Goal: Transaction & Acquisition: Purchase product/service

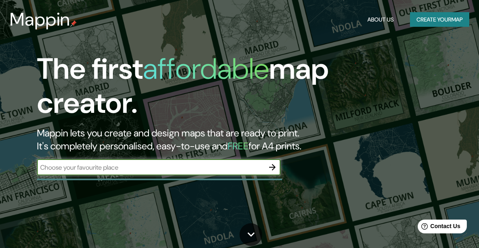
click at [437, 20] on button "Create your map" at bounding box center [439, 19] width 59 height 15
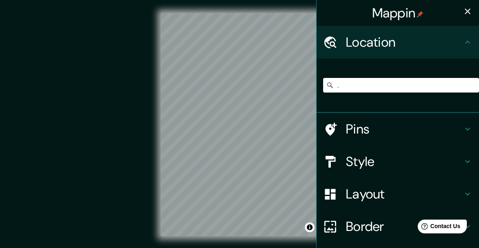
click at [425, 84] on input "." at bounding box center [401, 85] width 156 height 15
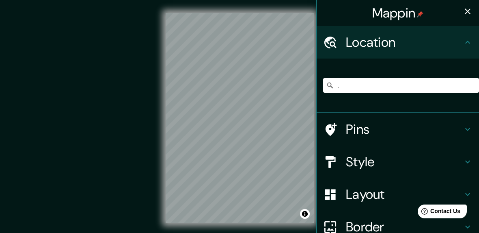
type input "."
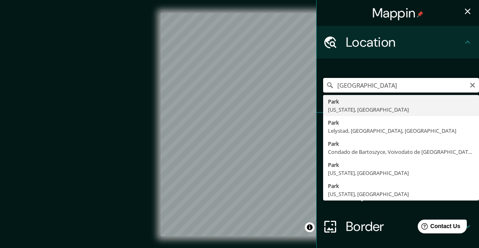
click at [419, 90] on input "[GEOGRAPHIC_DATA]" at bounding box center [401, 85] width 156 height 15
type input "[GEOGRAPHIC_DATA], [US_STATE], [GEOGRAPHIC_DATA]"
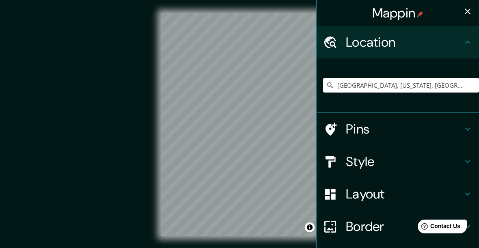
click at [454, 92] on input "[GEOGRAPHIC_DATA], [US_STATE], [GEOGRAPHIC_DATA]" at bounding box center [401, 85] width 156 height 15
click at [445, 90] on input "[GEOGRAPHIC_DATA], [US_STATE], [GEOGRAPHIC_DATA]" at bounding box center [401, 85] width 156 height 15
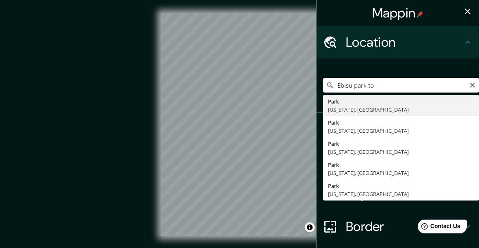
click at [469, 84] on input "Ebisu park to" at bounding box center [401, 85] width 156 height 15
type input "Ebisu park to"
click at [475, 83] on icon "Clear" at bounding box center [472, 85] width 5 height 5
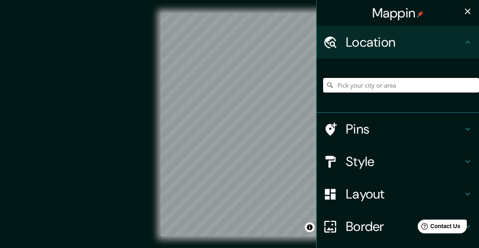
click at [392, 86] on input "Pick your city or area" at bounding box center [401, 85] width 156 height 15
paste input "[STREET_ADDRESS]"
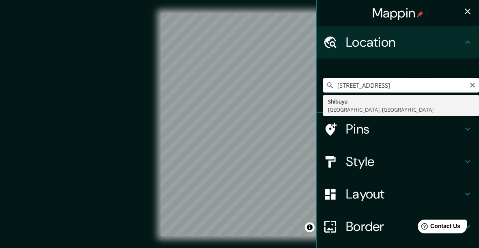
click at [344, 85] on input "[STREET_ADDRESS]" at bounding box center [401, 85] width 156 height 15
click at [342, 88] on input "[STREET_ADDRESS]" at bounding box center [401, 85] width 156 height 15
click at [359, 87] on input "[STREET_ADDRESS]" at bounding box center [401, 85] width 156 height 15
type input "[GEOGRAPHIC_DATA], [GEOGRAPHIC_DATA], [GEOGRAPHIC_DATA]"
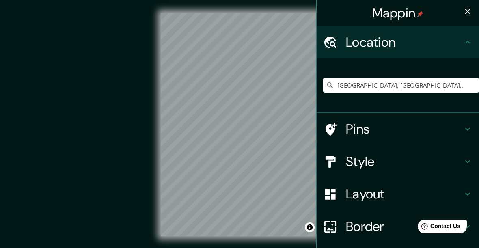
click at [34, 116] on div "© Mapbox © OpenStreetMap Improve this map" at bounding box center [239, 124] width 431 height 223
click at [428, 80] on input "[GEOGRAPHIC_DATA], [GEOGRAPHIC_DATA], [GEOGRAPHIC_DATA]" at bounding box center [401, 85] width 156 height 15
click at [452, 82] on input "[GEOGRAPHIC_DATA], [GEOGRAPHIC_DATA], [GEOGRAPHIC_DATA]" at bounding box center [401, 85] width 156 height 15
click at [326, 81] on input "[GEOGRAPHIC_DATA], [GEOGRAPHIC_DATA], [GEOGRAPHIC_DATA]" at bounding box center [401, 85] width 156 height 15
click at [334, 88] on input "[GEOGRAPHIC_DATA], [GEOGRAPHIC_DATA], [GEOGRAPHIC_DATA]" at bounding box center [401, 85] width 156 height 15
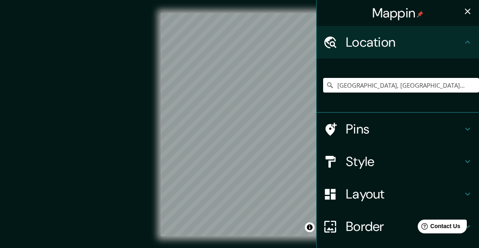
click at [43, 140] on div "© Mapbox © OpenStreetMap Improve this map" at bounding box center [239, 124] width 431 height 223
click at [382, 125] on h4 "Pins" at bounding box center [404, 129] width 117 height 16
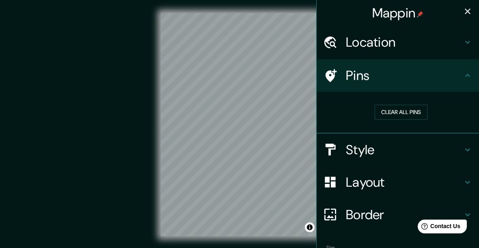
click at [384, 158] on div "Style" at bounding box center [398, 150] width 162 height 32
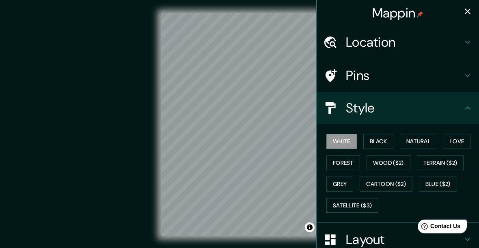
click at [387, 144] on button "Black" at bounding box center [378, 141] width 30 height 15
click at [410, 145] on button "Natural" at bounding box center [418, 141] width 37 height 15
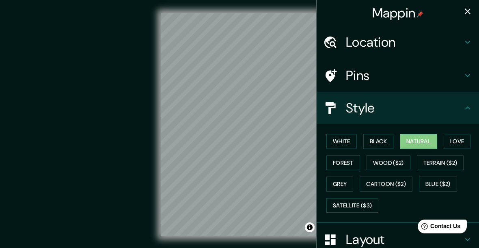
click at [452, 142] on button "Love" at bounding box center [457, 141] width 27 height 15
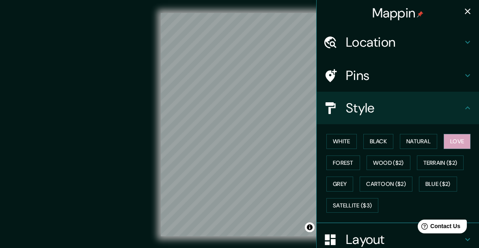
click at [423, 145] on button "Natural" at bounding box center [418, 141] width 37 height 15
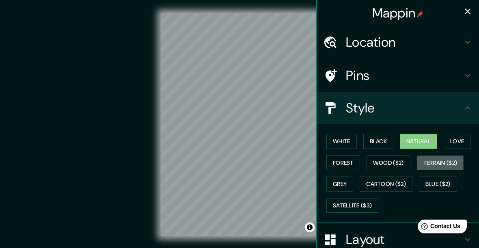
click at [449, 163] on button "Terrain ($2)" at bounding box center [440, 163] width 47 height 15
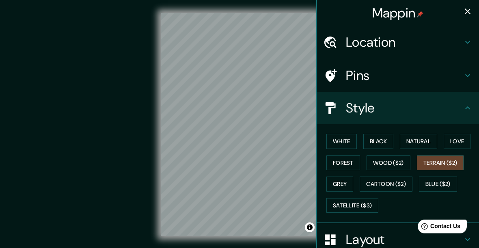
click at [352, 164] on button "Forest" at bounding box center [343, 163] width 34 height 15
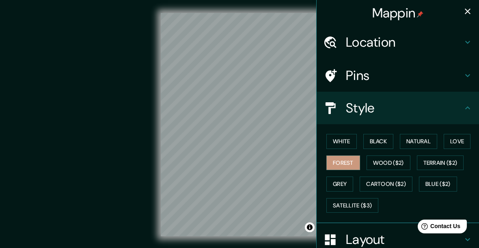
click at [346, 182] on button "Grey" at bounding box center [339, 184] width 27 height 15
click at [359, 201] on button "Satellite ($3)" at bounding box center [352, 205] width 52 height 15
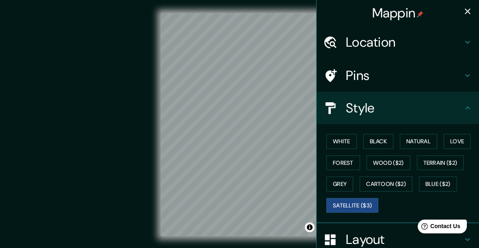
click at [466, 15] on icon "button" at bounding box center [468, 11] width 10 height 10
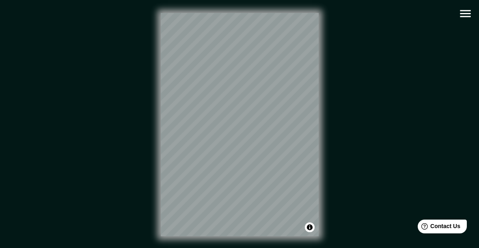
click at [466, 17] on icon "button" at bounding box center [465, 13] width 11 height 7
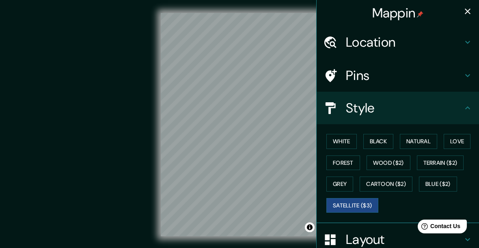
click at [434, 45] on h4 "Location" at bounding box center [404, 42] width 117 height 16
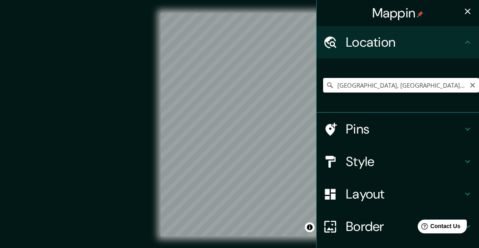
click at [470, 88] on icon "Clear" at bounding box center [472, 85] width 6 height 6
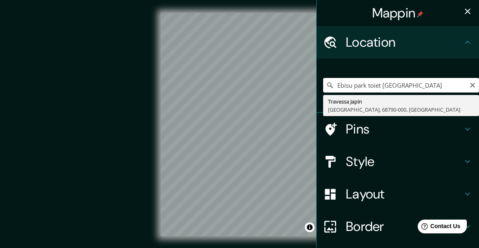
click at [326, 84] on input "Ebisu park toiet [GEOGRAPHIC_DATA]" at bounding box center [401, 85] width 156 height 15
type input "Ebisu park toiet [GEOGRAPHIC_DATA]"
click at [331, 85] on icon at bounding box center [330, 85] width 8 height 8
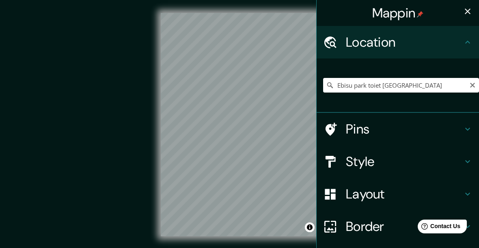
click at [333, 85] on icon at bounding box center [330, 85] width 8 height 8
click at [325, 85] on input "Ebisu park toiet [GEOGRAPHIC_DATA]" at bounding box center [401, 85] width 156 height 15
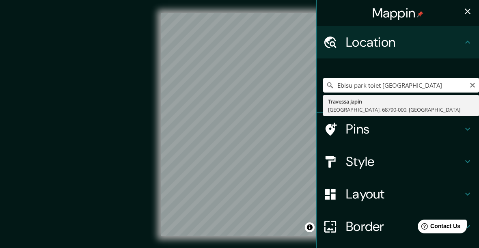
click at [473, 87] on icon "Clear" at bounding box center [472, 85] width 6 height 6
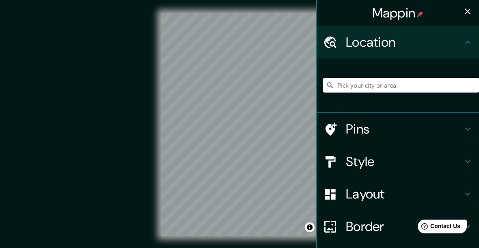
click at [421, 82] on input "Pick your city or area" at bounding box center [401, 85] width 156 height 15
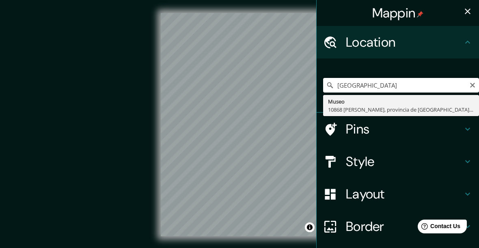
click at [331, 85] on icon at bounding box center [330, 85] width 8 height 8
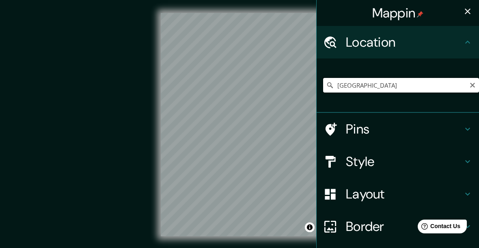
click at [325, 83] on input "[GEOGRAPHIC_DATA]" at bounding box center [401, 85] width 156 height 15
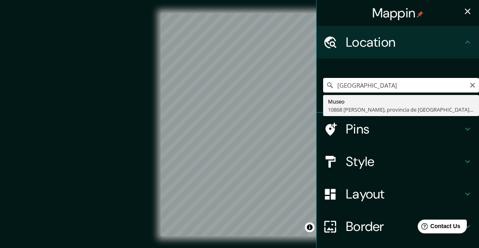
click at [325, 82] on input "[GEOGRAPHIC_DATA]" at bounding box center [401, 85] width 156 height 15
click at [419, 84] on input ". [GEOGRAPHIC_DATA]" at bounding box center [401, 85] width 156 height 15
type input "Museo, 10868 [PERSON_NAME], provincia de [GEOGRAPHIC_DATA], [GEOGRAPHIC_DATA]"
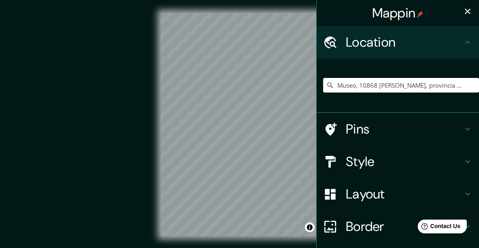
click at [414, 85] on input "Museo, 10868 [PERSON_NAME], provincia de [GEOGRAPHIC_DATA], [GEOGRAPHIC_DATA]" at bounding box center [401, 85] width 156 height 15
click at [465, 88] on input "Museo, 10868 [PERSON_NAME], provincia de [GEOGRAPHIC_DATA], [GEOGRAPHIC_DATA]" at bounding box center [401, 85] width 156 height 15
click at [465, 87] on input "Museo, 10868 [PERSON_NAME], provincia de [GEOGRAPHIC_DATA], [GEOGRAPHIC_DATA]" at bounding box center [401, 85] width 156 height 15
click at [366, 88] on input "Pick your city or area" at bounding box center [401, 85] width 156 height 15
paste input "[STREET_ADDRESS]"
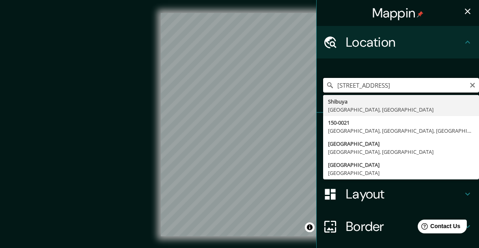
type input "[GEOGRAPHIC_DATA], [GEOGRAPHIC_DATA], [GEOGRAPHIC_DATA]"
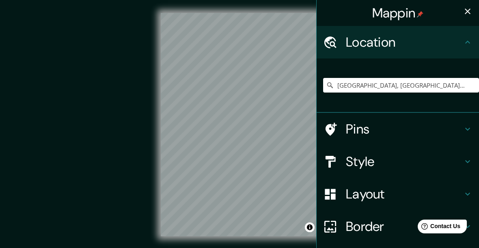
click at [47, 135] on div "© Mapbox © OpenStreetMap Improve this map © Maxar" at bounding box center [239, 124] width 431 height 223
click at [338, 130] on div at bounding box center [334, 129] width 23 height 14
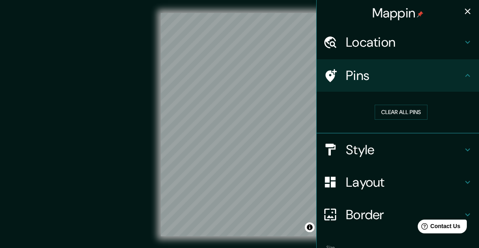
click at [383, 115] on button "Clear all pins" at bounding box center [401, 112] width 53 height 15
click at [334, 73] on icon at bounding box center [331, 75] width 11 height 13
click at [411, 109] on button "Clear all pins" at bounding box center [401, 112] width 53 height 15
click at [416, 112] on button "Clear all pins" at bounding box center [401, 112] width 53 height 15
click at [331, 75] on icon at bounding box center [330, 76] width 14 height 14
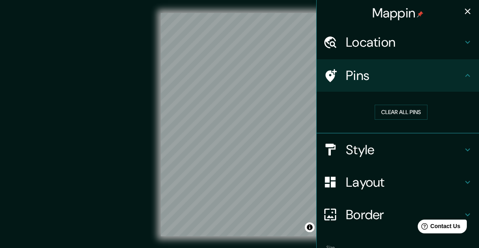
click at [467, 152] on icon at bounding box center [468, 150] width 10 height 10
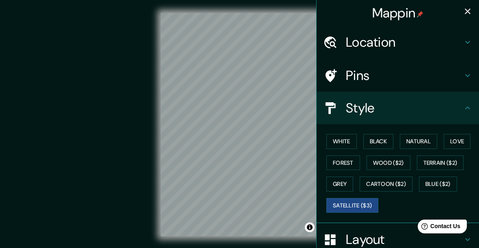
click at [352, 143] on button "White" at bounding box center [341, 141] width 30 height 15
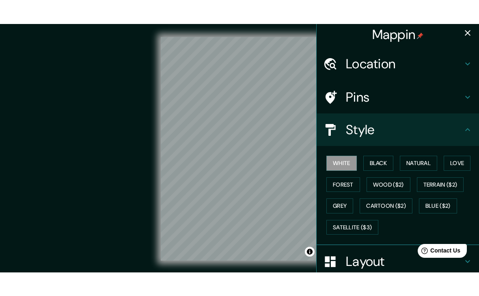
scroll to position [4, 0]
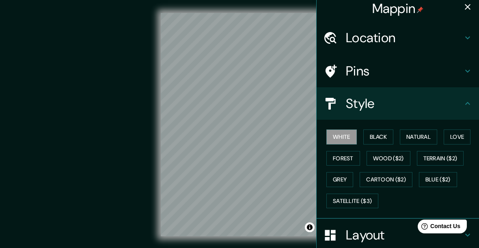
click at [447, 157] on button "Terrain ($2)" at bounding box center [440, 158] width 47 height 15
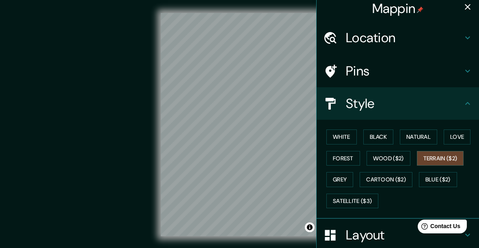
click at [348, 182] on button "Grey" at bounding box center [339, 179] width 27 height 15
click at [362, 201] on button "Satellite ($3)" at bounding box center [352, 201] width 52 height 15
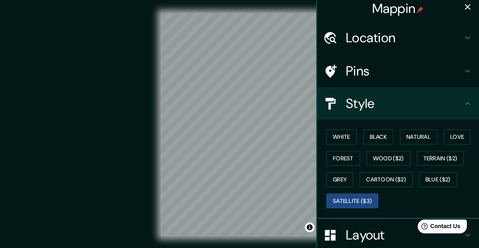
click at [350, 138] on button "White" at bounding box center [341, 137] width 30 height 15
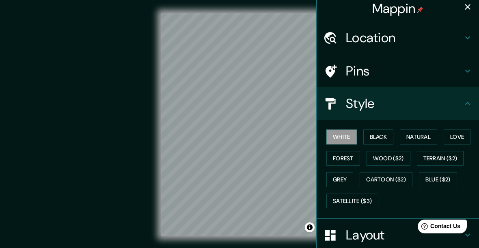
click at [387, 138] on button "Black" at bounding box center [378, 137] width 30 height 15
click at [421, 134] on button "Natural" at bounding box center [418, 137] width 37 height 15
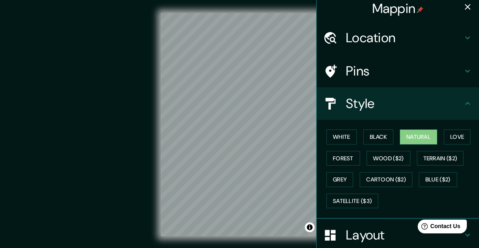
click at [392, 140] on button "Black" at bounding box center [378, 137] width 30 height 15
click at [462, 136] on button "Love" at bounding box center [457, 137] width 27 height 15
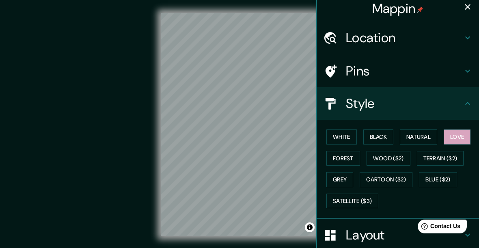
click at [349, 182] on button "Grey" at bounding box center [339, 179] width 27 height 15
click at [346, 158] on button "Forest" at bounding box center [343, 158] width 34 height 15
click at [399, 159] on button "Wood ($2)" at bounding box center [389, 158] width 44 height 15
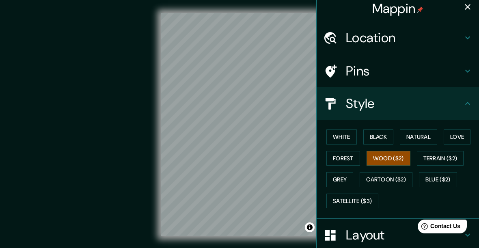
click at [456, 158] on button "Terrain ($2)" at bounding box center [440, 158] width 47 height 15
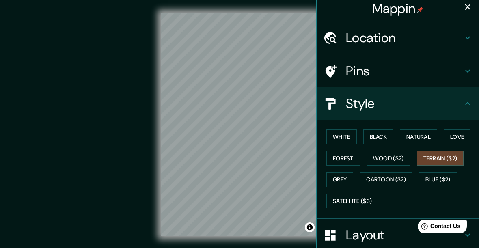
click at [443, 179] on button "Blue ($2)" at bounding box center [438, 179] width 38 height 15
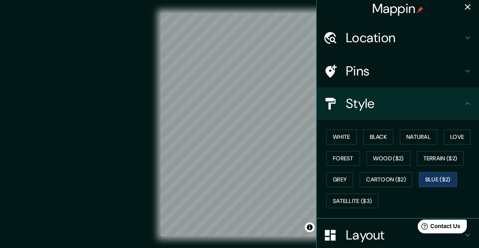
click at [400, 182] on button "Cartoon ($2)" at bounding box center [386, 179] width 53 height 15
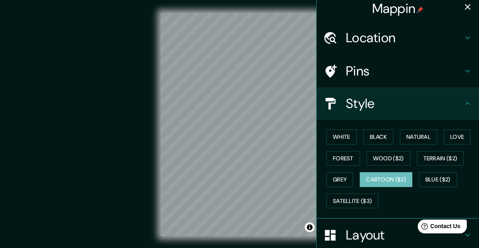
click at [366, 199] on button "Satellite ($3)" at bounding box center [352, 201] width 52 height 15
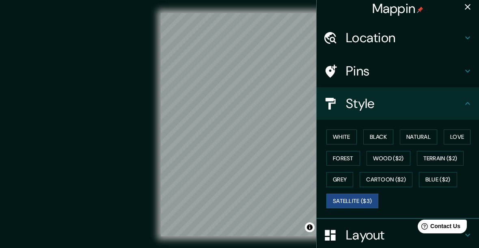
click at [443, 175] on button "Blue ($2)" at bounding box center [438, 179] width 38 height 15
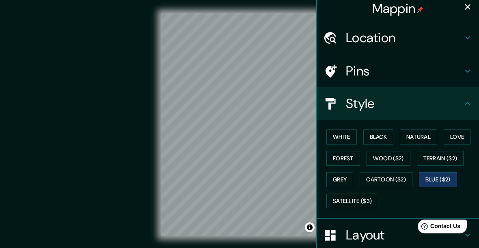
click at [390, 140] on button "Black" at bounding box center [378, 137] width 30 height 15
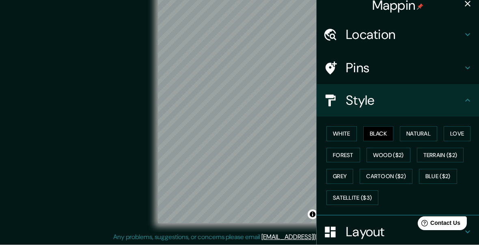
scroll to position [14, 0]
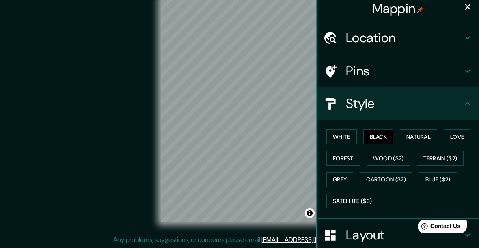
click at [341, 69] on div at bounding box center [334, 71] width 23 height 14
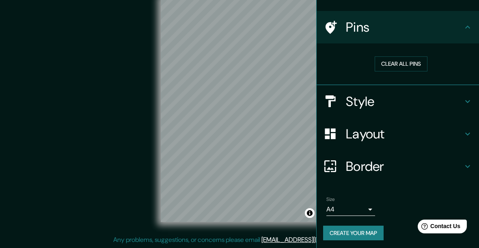
scroll to position [48, 0]
click at [367, 210] on body "Mappin Location [GEOGRAPHIC_DATA], [GEOGRAPHIC_DATA], [GEOGRAPHIC_DATA] [GEOGRA…" at bounding box center [239, 110] width 479 height 248
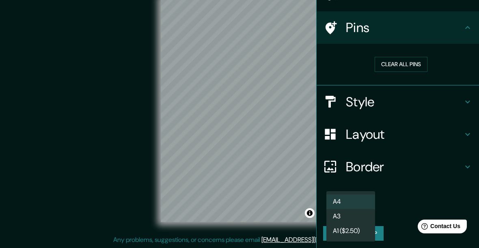
click at [358, 215] on li "A3" at bounding box center [350, 216] width 49 height 15
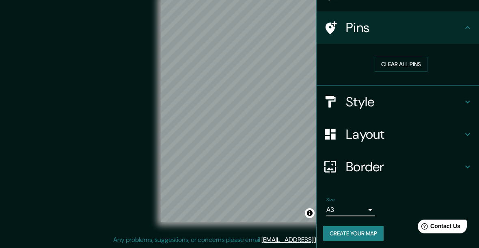
click at [369, 210] on body "Mappin Location [GEOGRAPHIC_DATA], [GEOGRAPHIC_DATA], [GEOGRAPHIC_DATA] [GEOGRA…" at bounding box center [239, 110] width 479 height 248
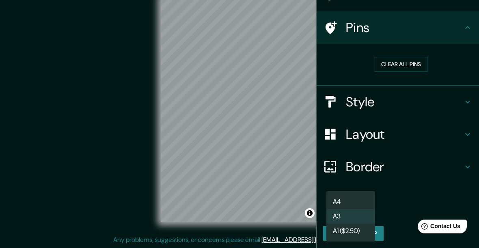
click at [357, 203] on li "A4" at bounding box center [350, 202] width 49 height 15
type input "single"
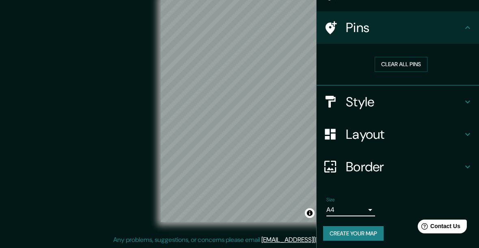
click at [402, 166] on h4 "Border" at bounding box center [404, 167] width 117 height 16
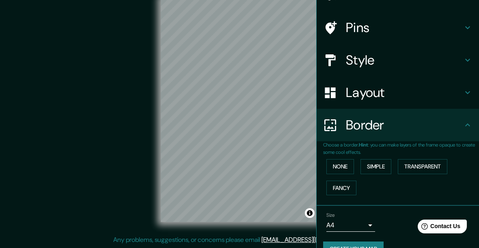
click at [349, 165] on button "None" at bounding box center [340, 166] width 28 height 15
click at [381, 162] on button "Simple" at bounding box center [376, 166] width 31 height 15
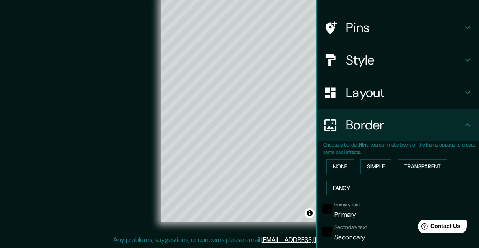
click at [429, 164] on button "Transparent" at bounding box center [423, 166] width 50 height 15
click at [356, 181] on button "Fancy" at bounding box center [341, 188] width 30 height 15
click at [434, 169] on button "Transparent" at bounding box center [423, 166] width 50 height 15
click at [344, 168] on button "None" at bounding box center [340, 166] width 28 height 15
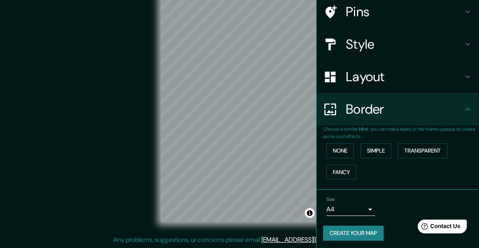
scroll to position [63, 0]
click at [379, 233] on button "Create your map" at bounding box center [353, 233] width 61 height 15
click at [373, 234] on button "Create your map" at bounding box center [353, 233] width 61 height 15
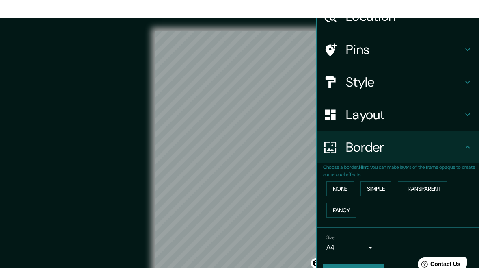
scroll to position [12, 0]
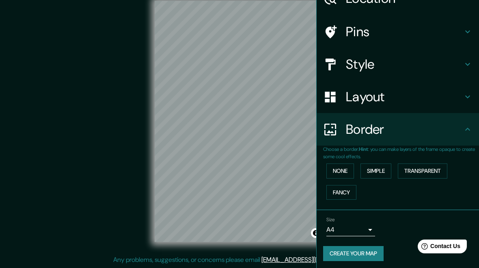
click at [354, 256] on button "Create your map" at bounding box center [353, 253] width 61 height 15
click at [354, 259] on div "Size A4 single Create your map" at bounding box center [397, 240] width 149 height 54
click at [61, 175] on div "© Mapbox © OpenStreetMap Improve this map" at bounding box center [239, 121] width 431 height 241
click at [65, 175] on div "© Mapbox © OpenStreetMap Improve this map" at bounding box center [239, 121] width 431 height 241
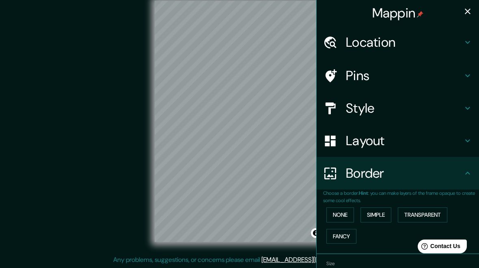
scroll to position [0, 0]
click at [465, 10] on icon "button" at bounding box center [468, 11] width 10 height 10
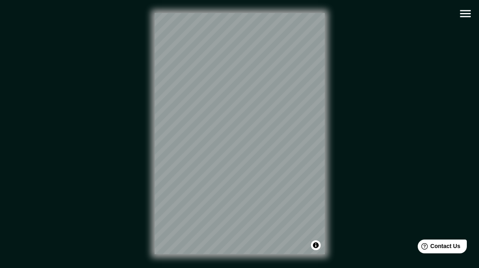
click at [467, 11] on icon "button" at bounding box center [465, 13] width 11 height 7
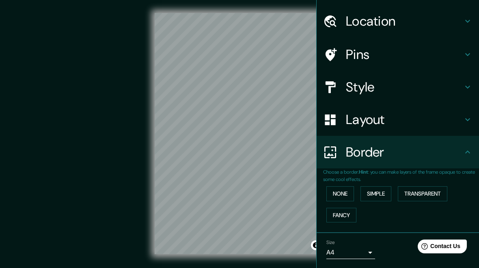
scroll to position [26, 0]
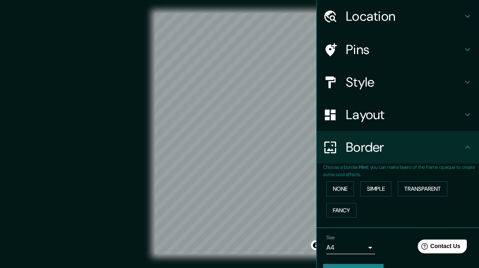
click at [348, 186] on button "None" at bounding box center [340, 188] width 28 height 15
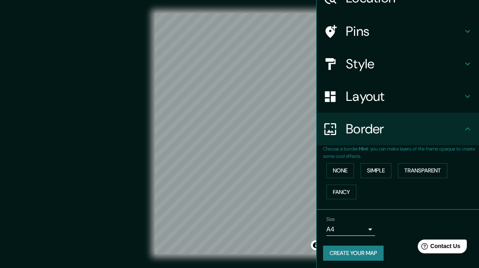
scroll to position [44, 0]
click at [402, 65] on h4 "Style" at bounding box center [404, 64] width 117 height 16
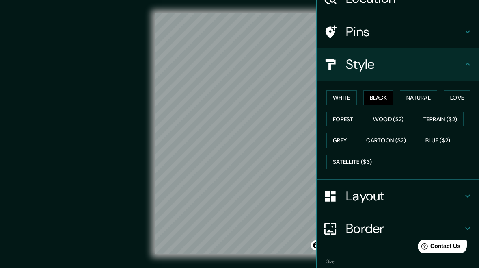
click at [383, 95] on button "Black" at bounding box center [378, 97] width 30 height 15
click at [349, 97] on button "White" at bounding box center [341, 97] width 30 height 15
click at [380, 98] on button "Black" at bounding box center [378, 97] width 30 height 15
click at [371, 31] on h4 "Pins" at bounding box center [404, 32] width 117 height 16
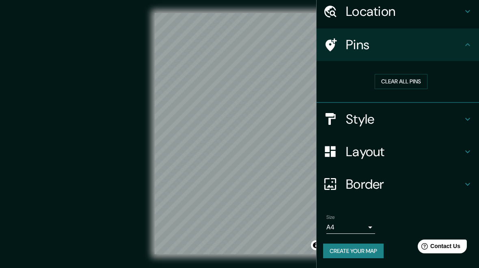
scroll to position [28, 0]
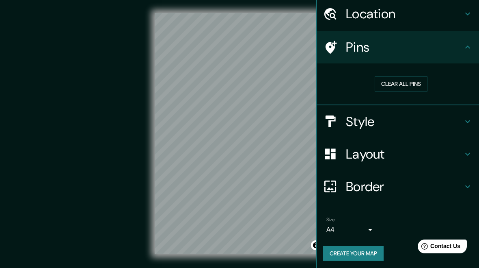
click at [402, 87] on button "Clear all pins" at bounding box center [401, 83] width 53 height 15
click at [405, 82] on button "Clear all pins" at bounding box center [401, 83] width 53 height 15
click at [404, 82] on button "Clear all pins" at bounding box center [401, 83] width 53 height 15
click at [406, 83] on button "Clear all pins" at bounding box center [401, 83] width 53 height 15
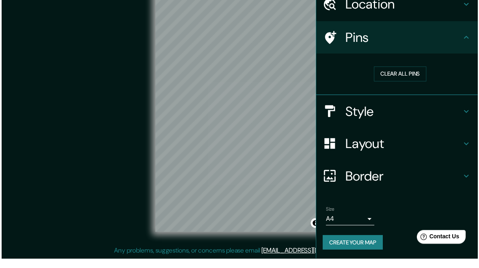
scroll to position [7, 0]
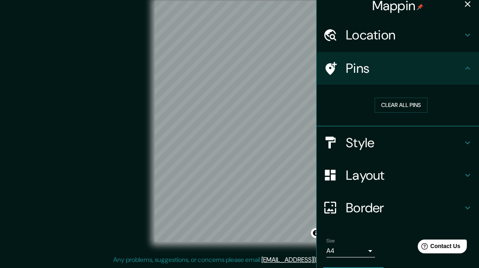
click at [413, 107] on button "Clear all pins" at bounding box center [401, 104] width 53 height 15
click at [335, 67] on icon at bounding box center [331, 68] width 11 height 13
click at [354, 249] on body "Mappin Location [GEOGRAPHIC_DATA], [GEOGRAPHIC_DATA], [GEOGRAPHIC_DATA] [GEOGRA…" at bounding box center [239, 122] width 479 height 268
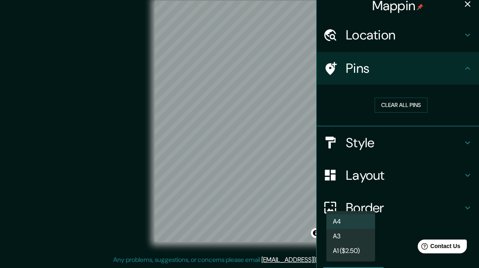
click at [438, 176] on div at bounding box center [239, 134] width 479 height 268
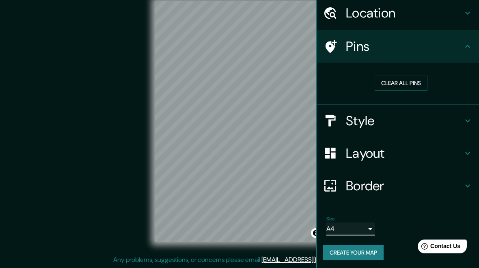
scroll to position [28, 0]
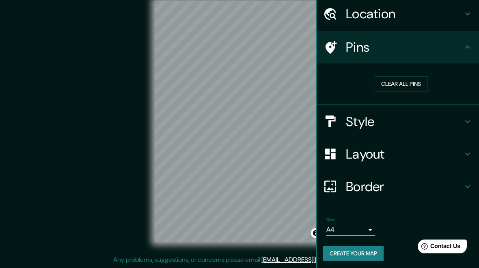
click at [378, 254] on button "Create your map" at bounding box center [353, 253] width 61 height 15
click at [73, 181] on div "© Mapbox © OpenStreetMap Improve this map" at bounding box center [239, 121] width 431 height 241
click at [79, 178] on div "© Mapbox © OpenStreetMap Improve this map" at bounding box center [239, 121] width 431 height 241
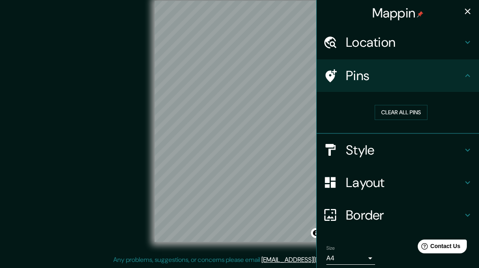
scroll to position [0, 0]
click at [465, 13] on icon "button" at bounding box center [468, 11] width 10 height 10
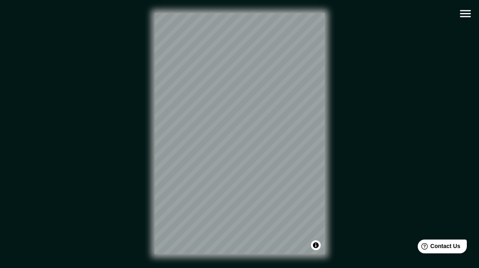
click at [317, 248] on button "Toggle attribution" at bounding box center [316, 245] width 10 height 10
click at [290, 243] on link "Improve this map" at bounding box center [289, 245] width 40 height 6
